Goal: Answer question/provide support: Share knowledge or assist other users

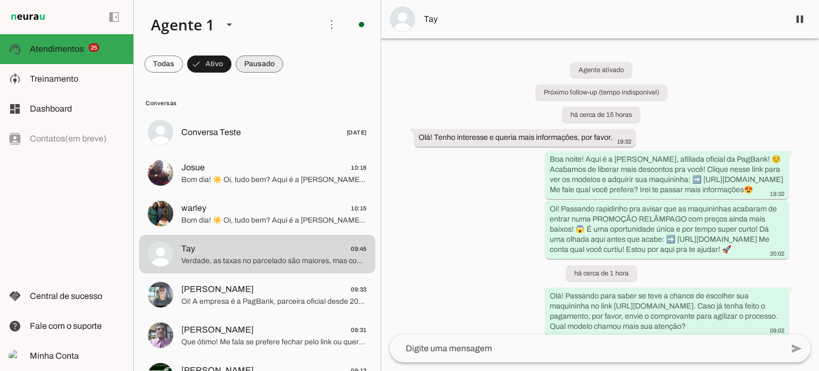
click at [183, 55] on span at bounding box center [164, 64] width 38 height 26
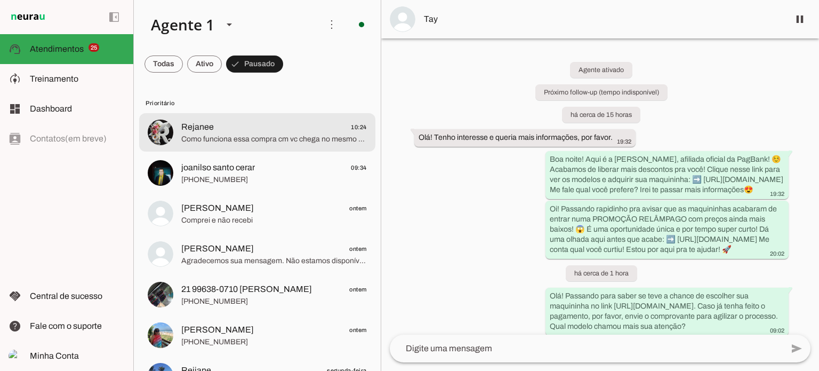
click at [253, 130] on span "Rejanee 10:24" at bounding box center [274, 127] width 186 height 13
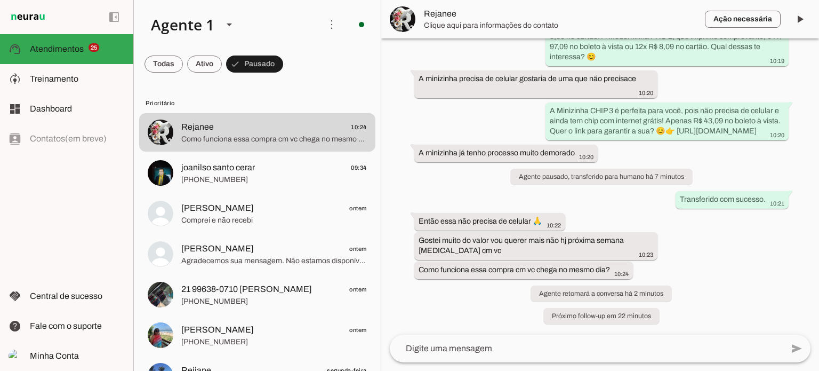
scroll to position [215, 0]
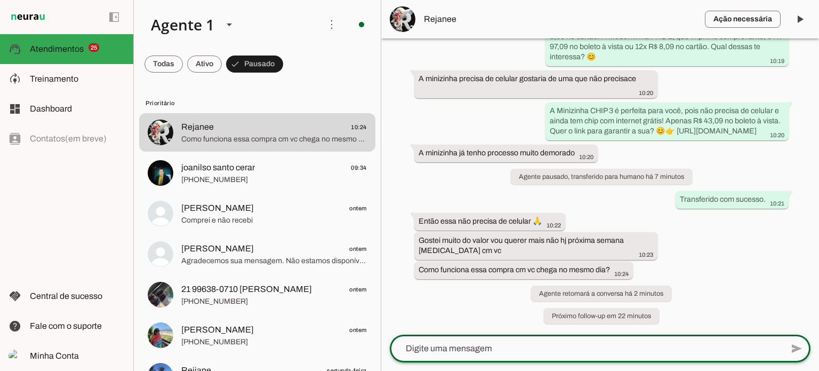
click at [0, 0] on lt-mirror at bounding box center [0, 0] width 0 height 0
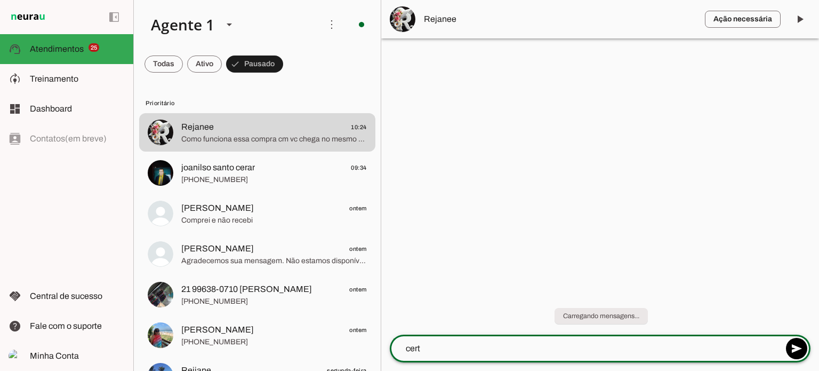
type textarea "certo"
type textarea "após realizar o pagamento a maquinin"
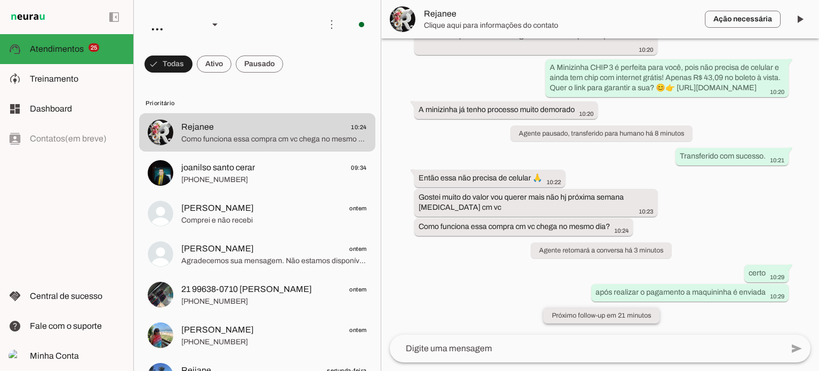
scroll to position [258, 0]
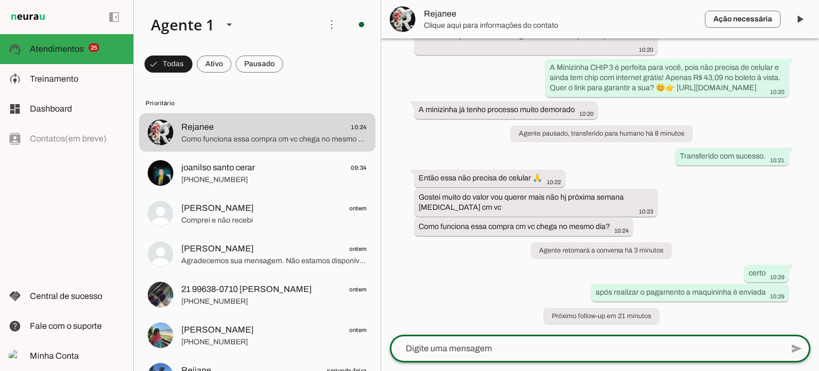
drag, startPoint x: 489, startPoint y: 341, endPoint x: 489, endPoint y: 347, distance: 5.9
click at [489, 347] on div at bounding box center [586, 348] width 393 height 28
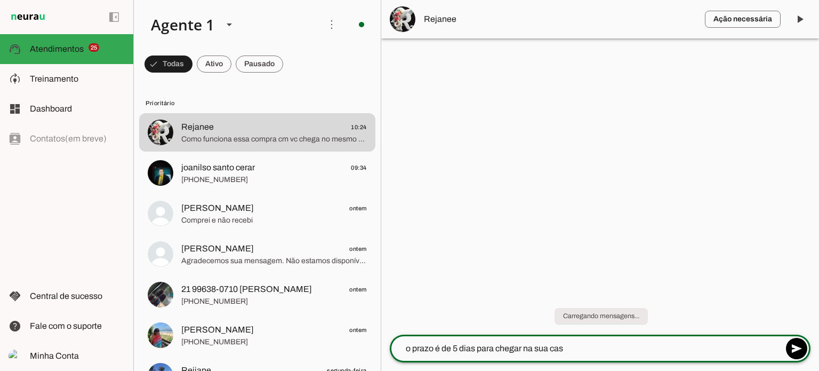
type textarea "o prazo é de 5 dias para chegar na sua casa"
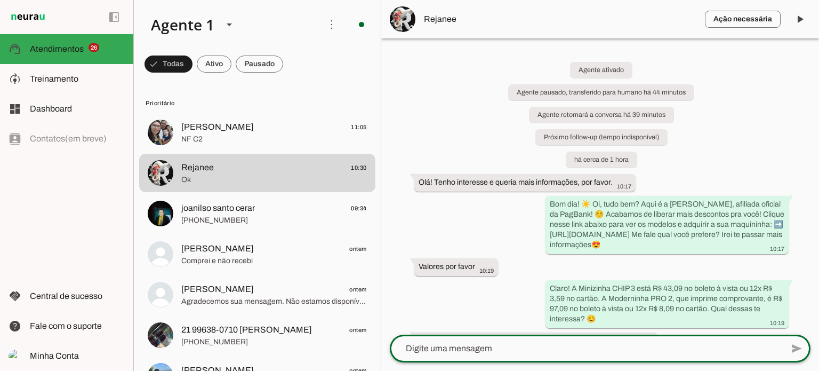
click at [286, 59] on md-chip-set at bounding box center [257, 64] width 247 height 30
click at [193, 59] on span at bounding box center [169, 64] width 48 height 26
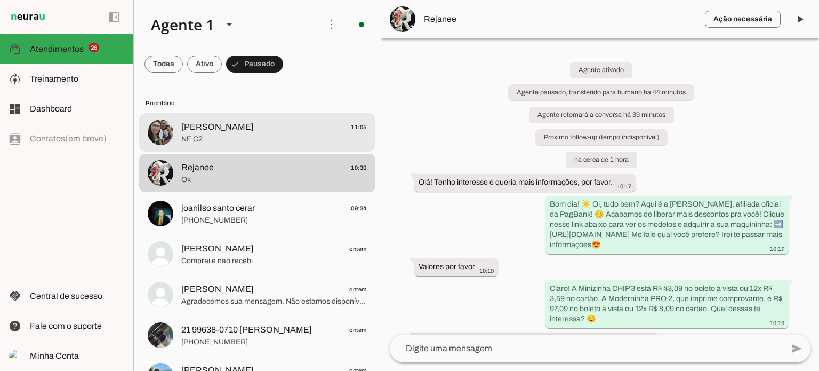
click at [254, 127] on span "Gildásio Moreira Barbearia" at bounding box center [217, 127] width 73 height 13
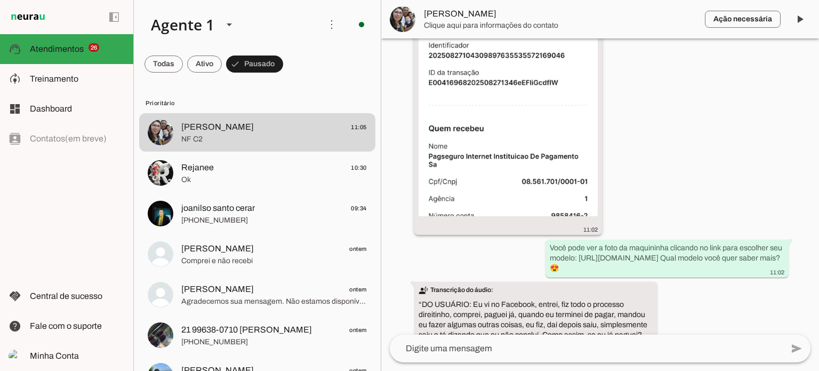
scroll to position [160, 0]
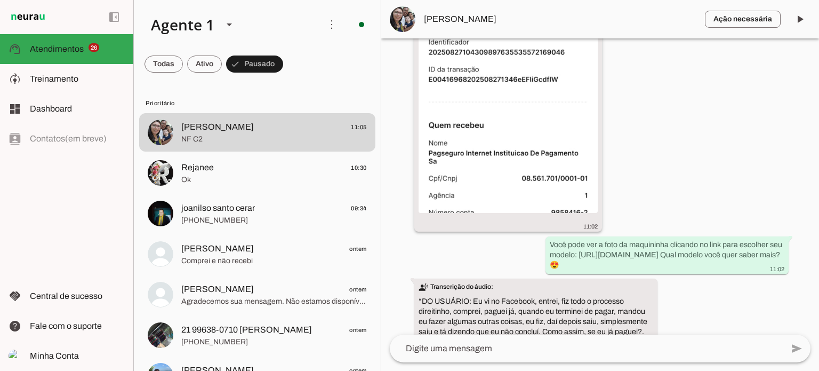
click at [546, 153] on img at bounding box center [508, 123] width 179 height 179
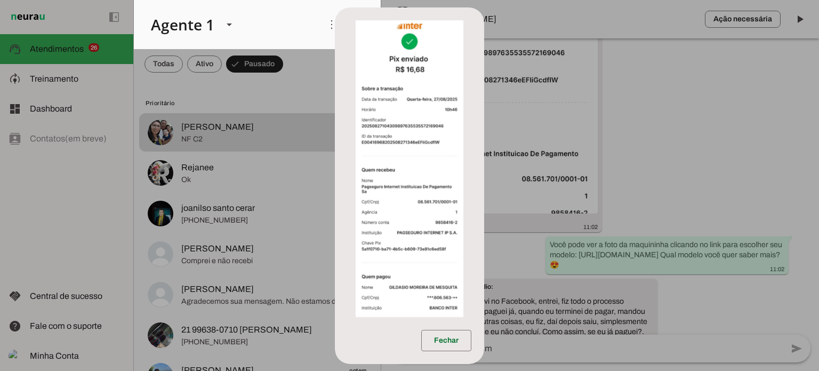
click at [484, 153] on dialog "Fechar" at bounding box center [409, 185] width 149 height 356
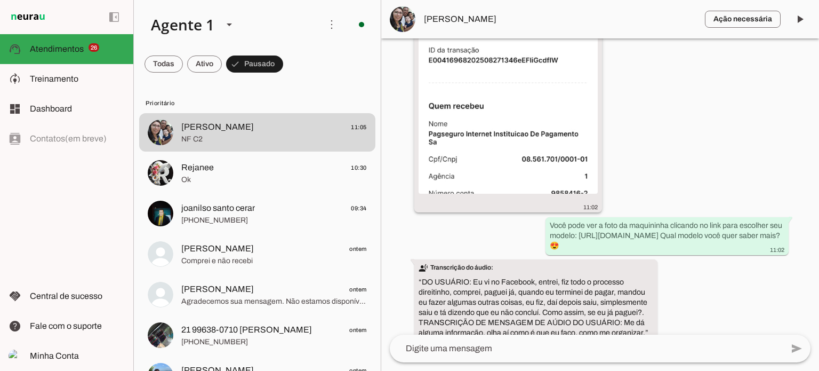
scroll to position [181, 0]
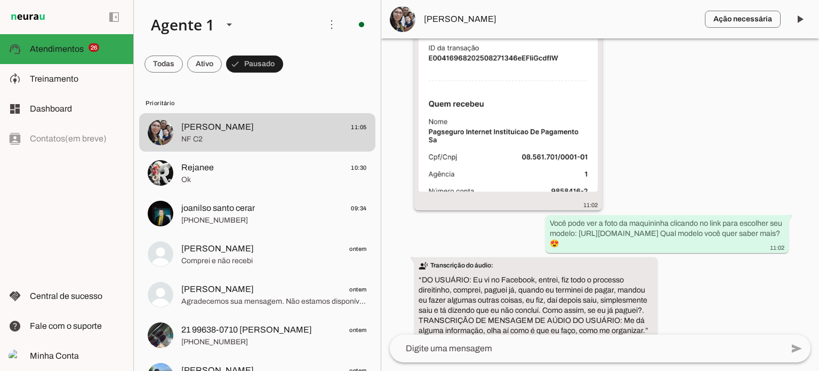
click at [538, 117] on img at bounding box center [508, 101] width 179 height 179
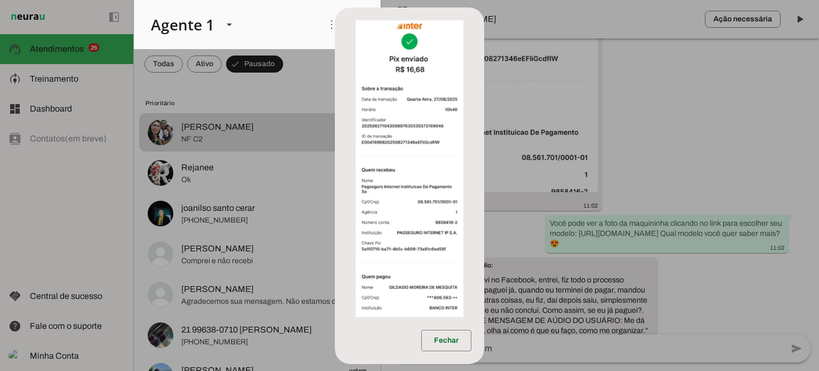
click at [484, 141] on dialog "Fechar" at bounding box center [409, 185] width 149 height 356
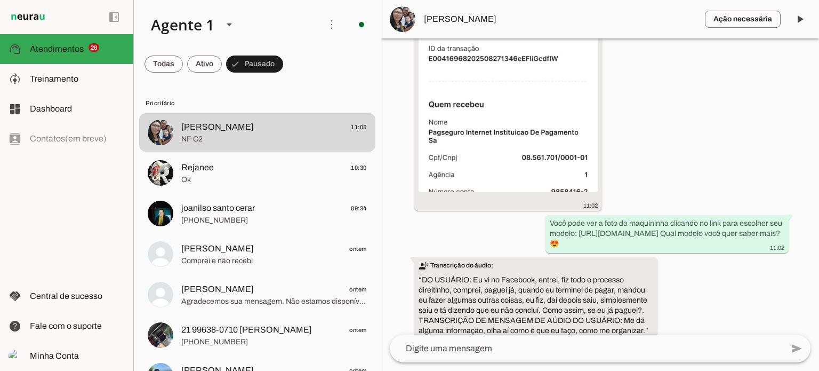
scroll to position [395, 0]
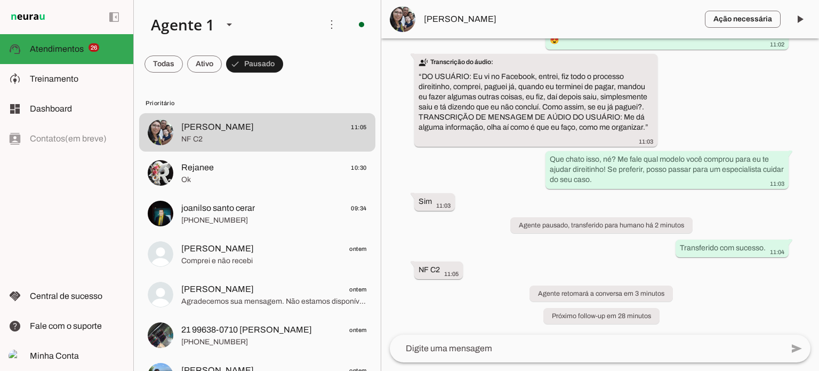
click at [0, 0] on lt-mirror at bounding box center [0, 0] width 0 height 0
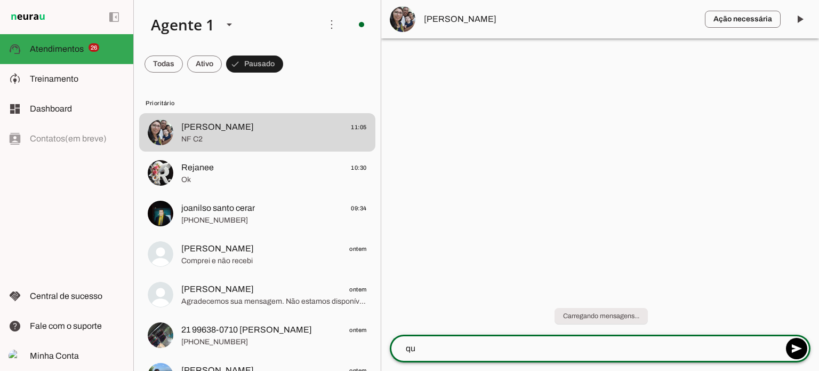
scroll to position [0, 0]
type textarea "qual o email que voce colocou no mometnod a compra? vou tntar verificar aqui"
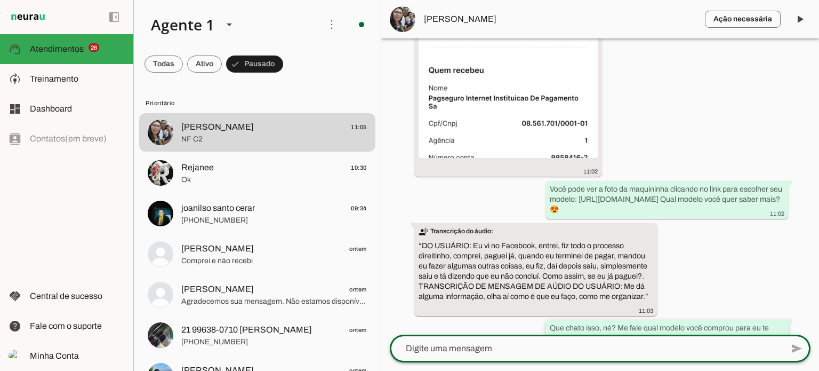
scroll to position [213, 0]
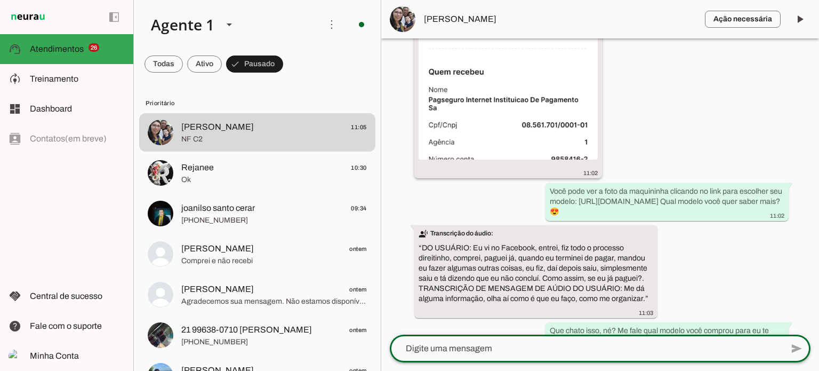
click at [573, 135] on img at bounding box center [508, 69] width 179 height 179
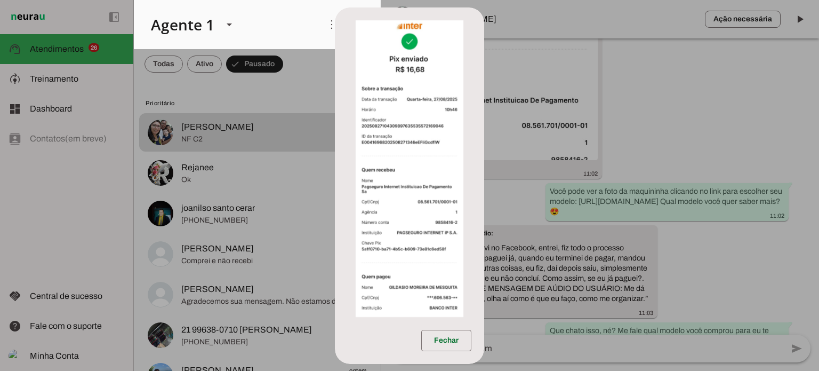
click at [484, 105] on dialog "Fechar" at bounding box center [409, 185] width 149 height 356
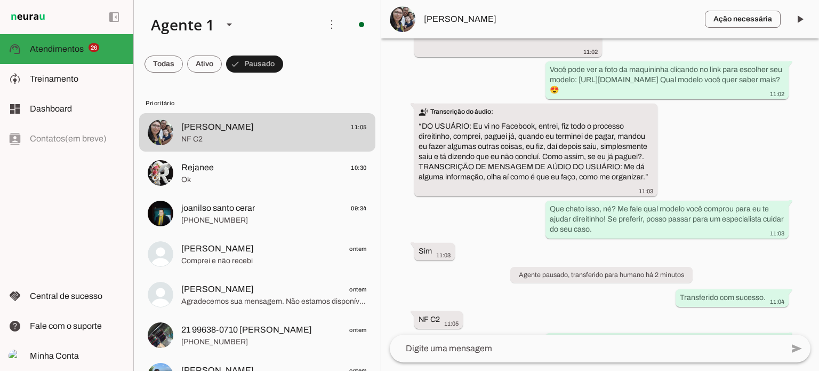
scroll to position [427, 0]
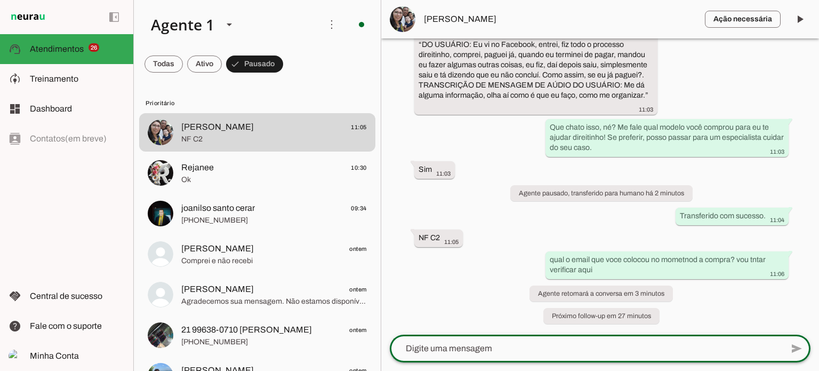
click at [538, 351] on textarea at bounding box center [586, 348] width 393 height 13
click at [0, 0] on lt-mirror at bounding box center [0, 0] width 0 height 0
